Goal: Register for event/course

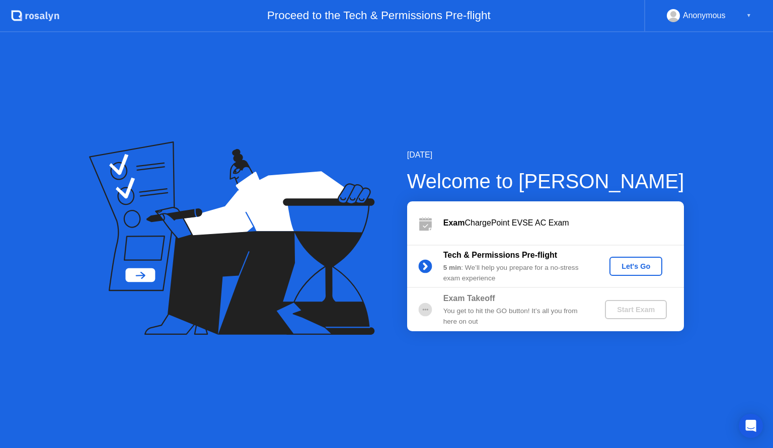
click at [628, 267] on div "Let's Go" at bounding box center [636, 266] width 45 height 8
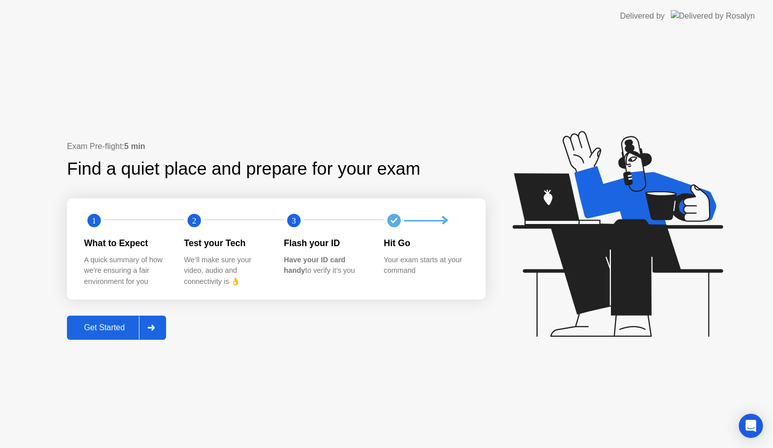
click at [86, 324] on div "Get Started" at bounding box center [104, 327] width 69 height 9
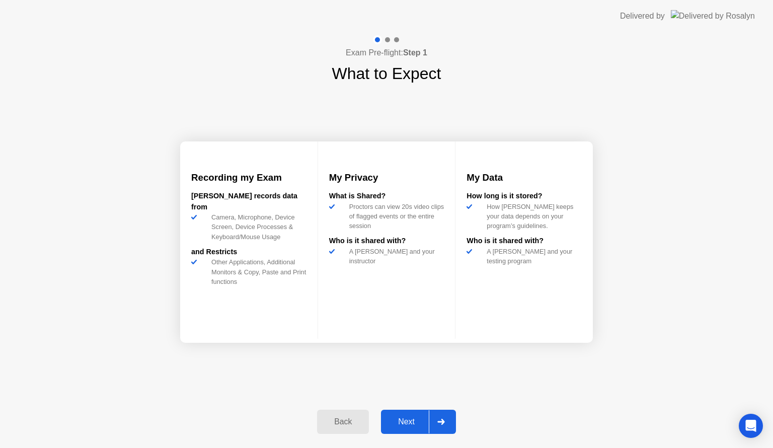
click at [397, 430] on button "Next" at bounding box center [418, 422] width 75 height 24
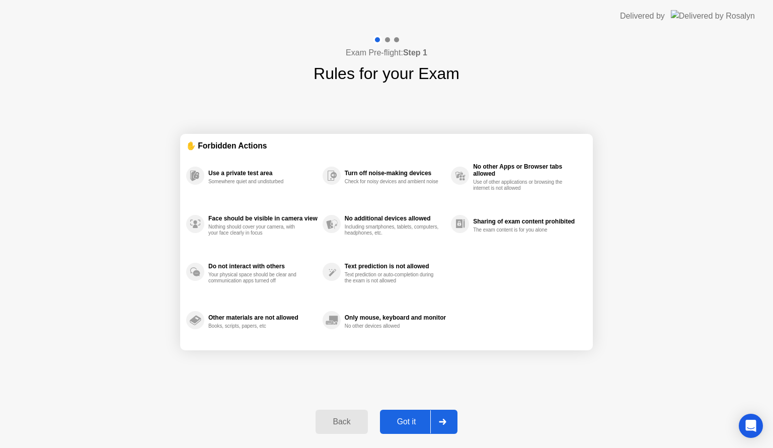
click at [407, 417] on div "Got it" at bounding box center [406, 421] width 47 height 9
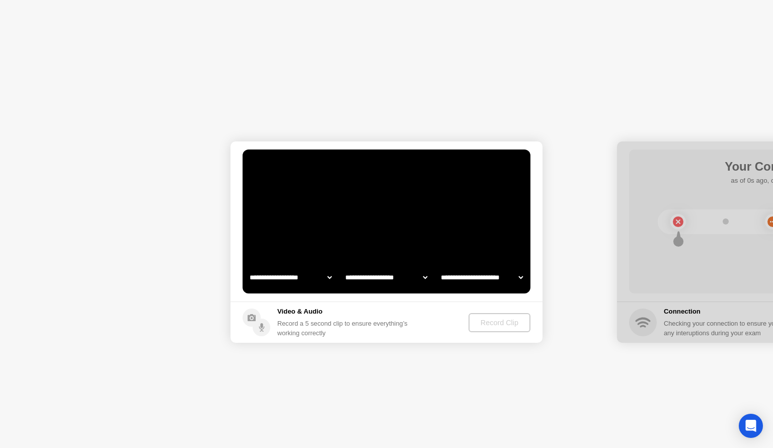
select select "**********"
select select "*******"
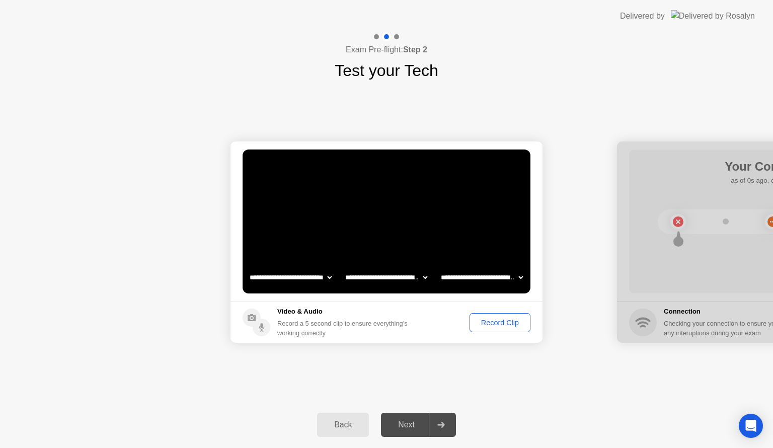
click at [491, 328] on button "Record Clip" at bounding box center [500, 322] width 61 height 19
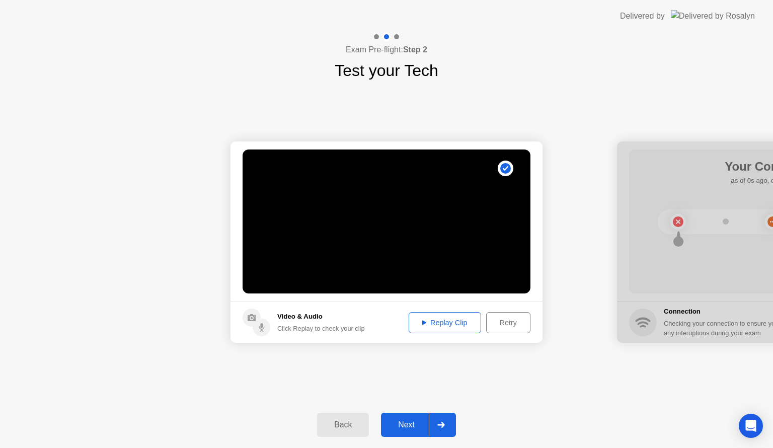
click at [461, 324] on div "Replay Clip" at bounding box center [444, 323] width 65 height 8
click at [395, 427] on div "Next" at bounding box center [406, 424] width 45 height 9
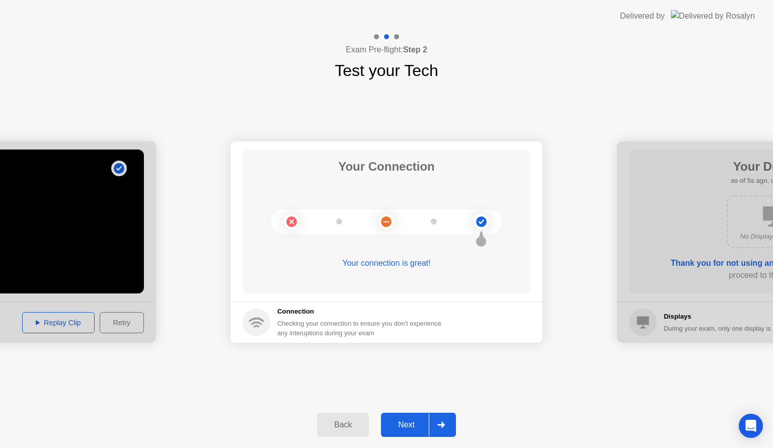
click at [399, 420] on div "Next" at bounding box center [406, 424] width 45 height 9
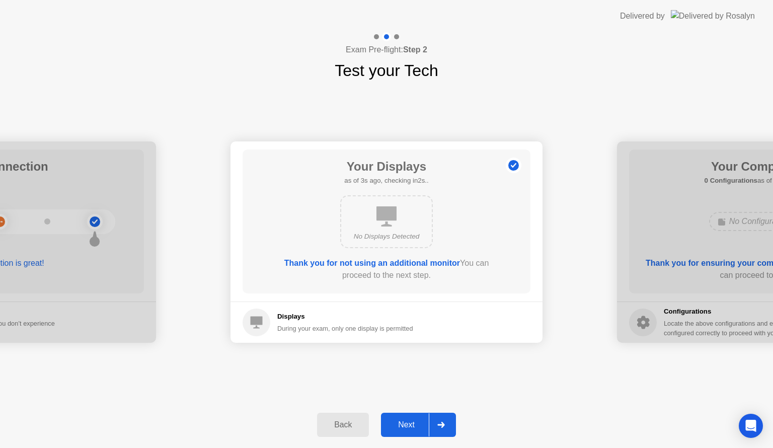
click at [410, 422] on div "Next" at bounding box center [406, 424] width 45 height 9
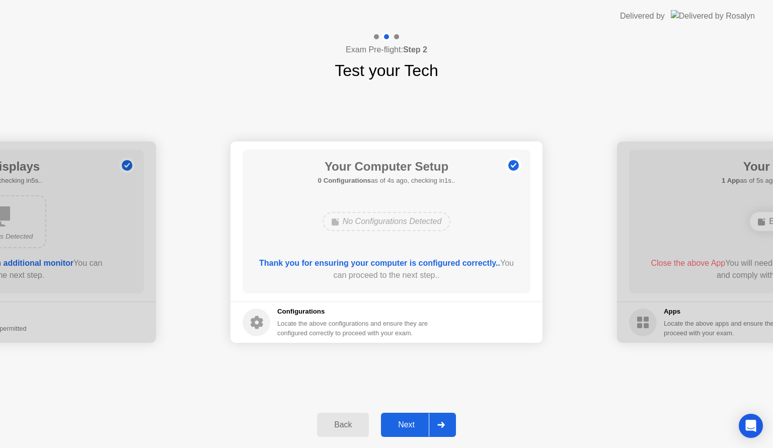
click at [394, 421] on div "Next" at bounding box center [406, 424] width 45 height 9
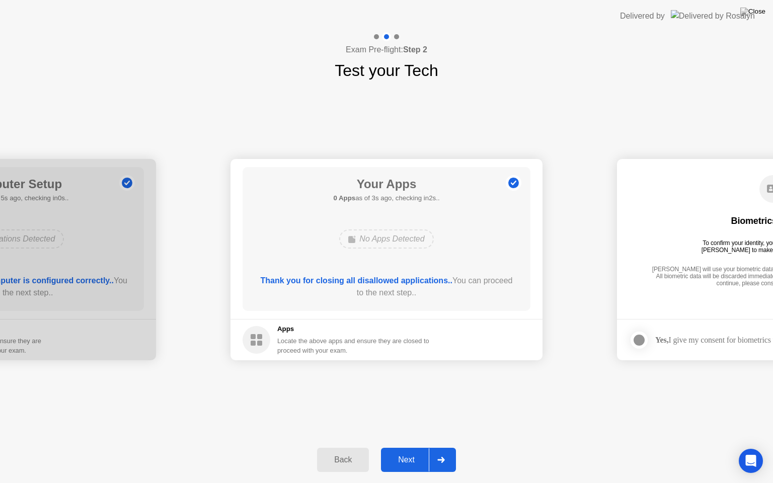
click at [409, 447] on button "Next" at bounding box center [418, 460] width 75 height 24
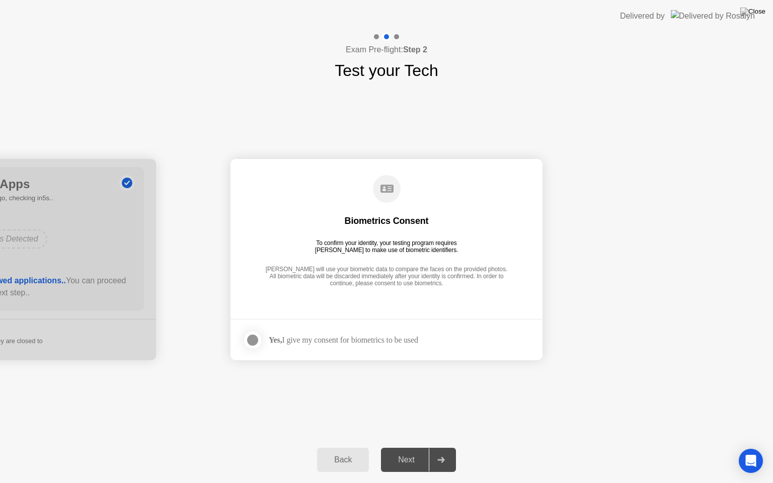
click at [252, 338] on div at bounding box center [253, 340] width 12 height 12
click at [395, 447] on div "Next" at bounding box center [406, 460] width 45 height 9
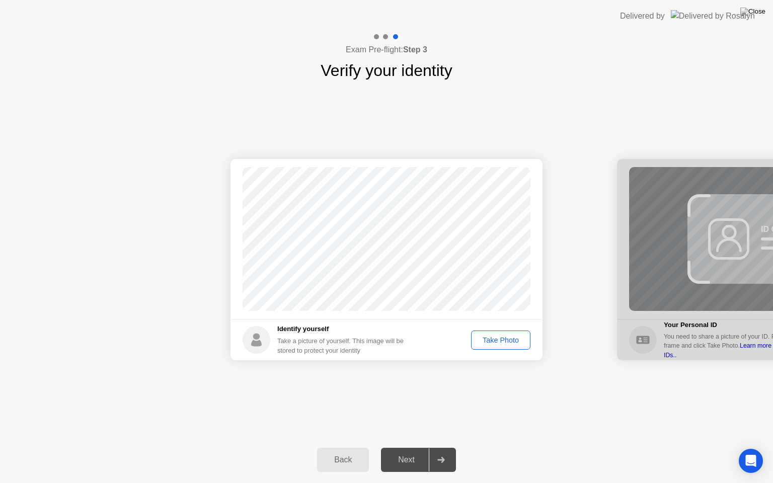
click at [510, 346] on button "Take Photo" at bounding box center [500, 340] width 59 height 19
click at [402, 447] on div "Next" at bounding box center [406, 460] width 45 height 9
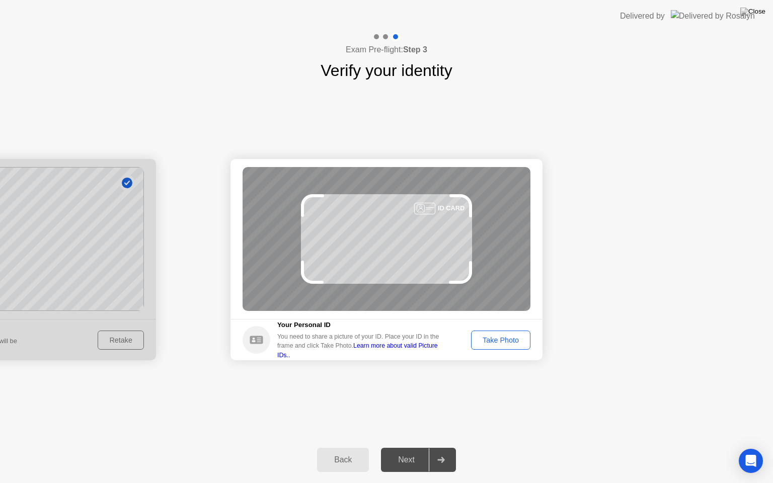
click at [509, 344] on div "Take Photo" at bounding box center [501, 340] width 52 height 8
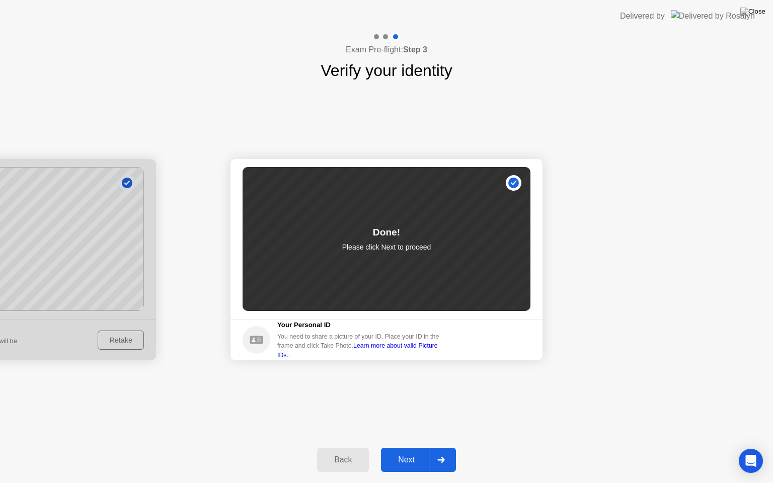
click at [409, 447] on div "Next" at bounding box center [406, 460] width 45 height 9
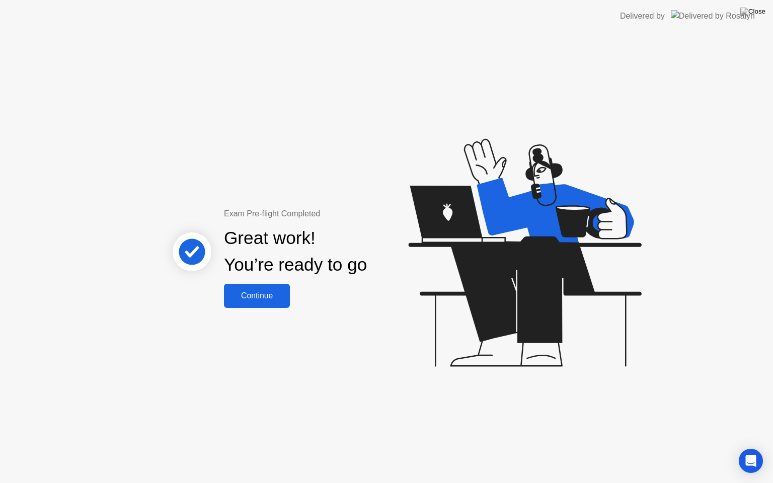
click at [250, 291] on div "Continue" at bounding box center [257, 295] width 60 height 9
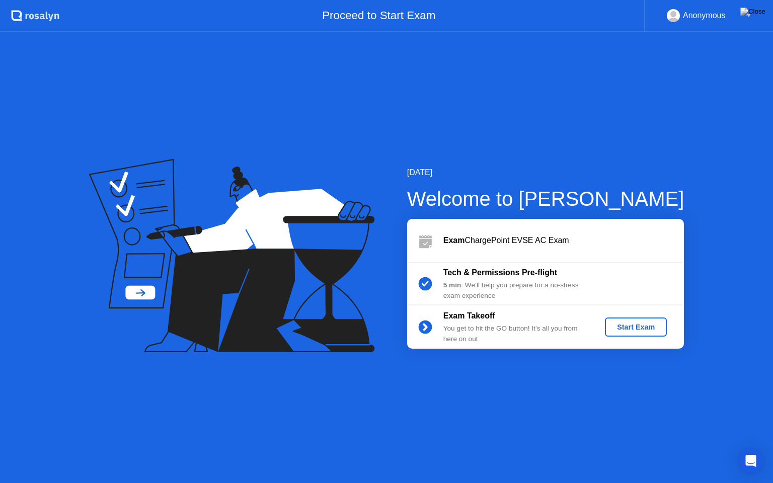
click at [634, 328] on div "Start Exam" at bounding box center [636, 327] width 54 height 8
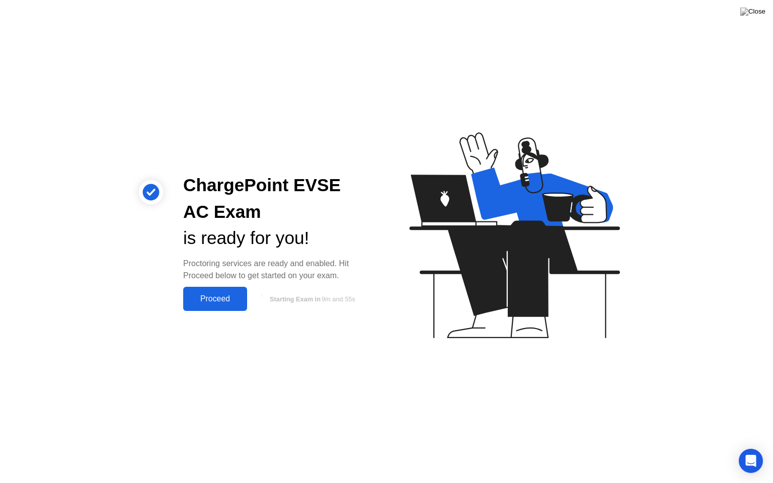
click at [210, 296] on div "Proceed" at bounding box center [215, 298] width 58 height 9
